Goal: Obtain resource: Download file/media

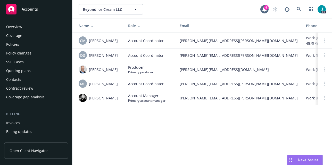
click at [12, 29] on div "Overview" at bounding box center [14, 27] width 16 height 8
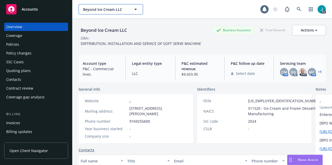
click at [95, 8] on span "Beyond Ice Cream LLC" at bounding box center [105, 9] width 45 height 5
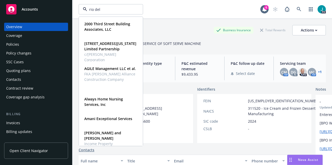
type input "rio del"
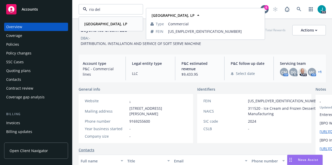
click at [91, 24] on strong "[GEOGRAPHIC_DATA], LP" at bounding box center [105, 23] width 43 height 5
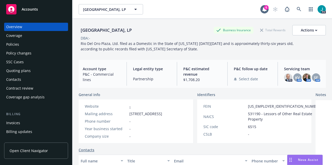
click at [18, 45] on div "Policies" at bounding box center [12, 44] width 13 height 8
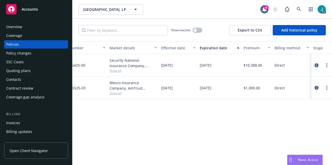
scroll to position [0, 121]
click at [316, 86] on icon "circleInformation" at bounding box center [317, 88] width 4 height 4
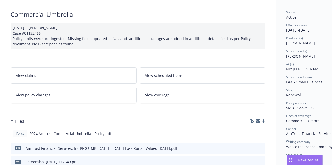
scroll to position [44, 0]
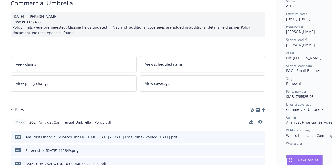
click at [261, 121] on icon "preview file" at bounding box center [260, 122] width 5 height 4
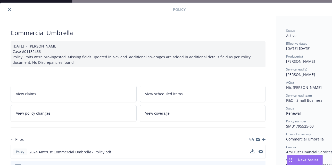
scroll to position [0, 0]
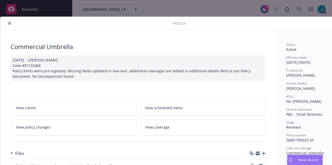
click at [9, 23] on icon "close" at bounding box center [9, 23] width 3 height 3
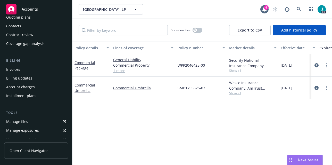
scroll to position [57, 0]
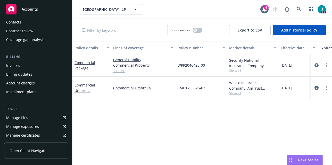
click at [25, 118] on div "Manage files" at bounding box center [17, 118] width 22 height 8
